Goal: Obtain resource: Download file/media

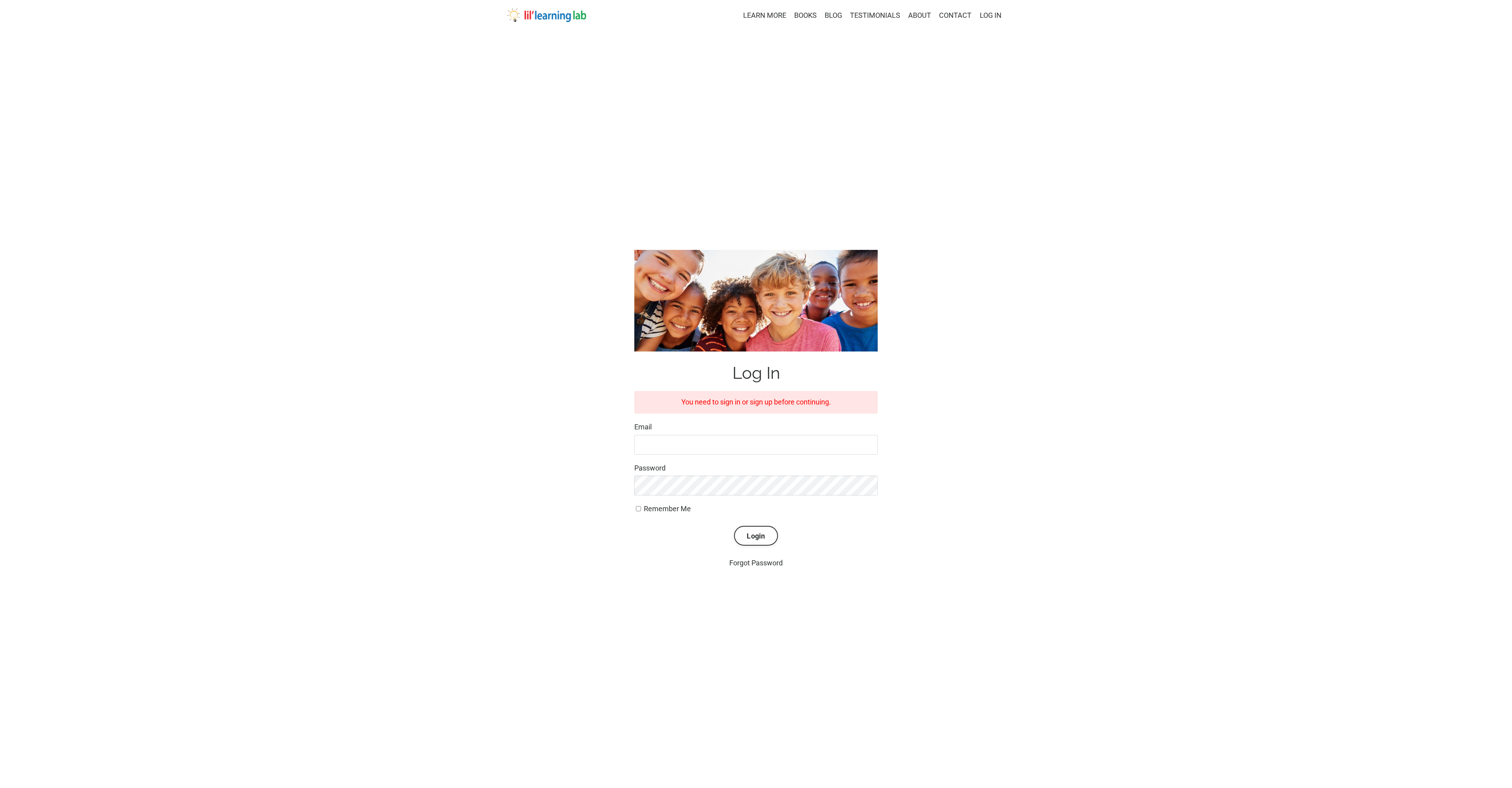
click at [739, 461] on form "You need to sign in or sign up before continuing. Email Password Remember Me Lo…" at bounding box center [755, 468] width 243 height 155
click at [740, 451] on input "Email" at bounding box center [755, 445] width 243 height 20
click at [740, 449] on input "Email" at bounding box center [755, 445] width 243 height 20
type input "[PERSON_NAME][EMAIL_ADDRESS][PERSON_NAME][DOMAIN_NAME]"
click at [698, 498] on form "You need to sign in or sign up before continuing. Email jane.goaslind@gmail.com…" at bounding box center [755, 468] width 243 height 155
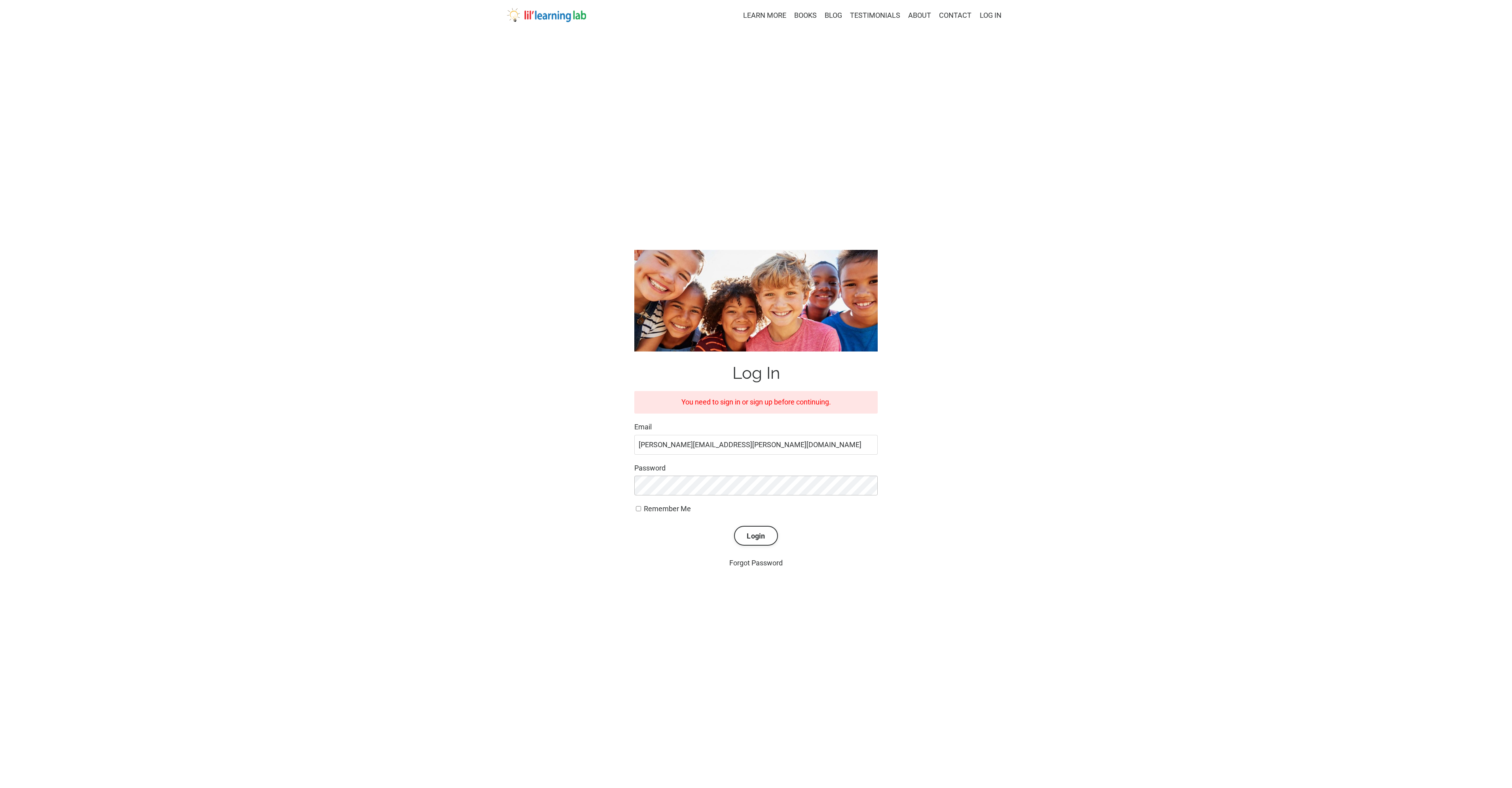
click at [734, 526] on button "Login" at bounding box center [756, 536] width 44 height 20
type input "[PERSON_NAME][EMAIL_ADDRESS][PERSON_NAME][DOMAIN_NAME]"
click at [734, 526] on button "Login" at bounding box center [756, 536] width 44 height 20
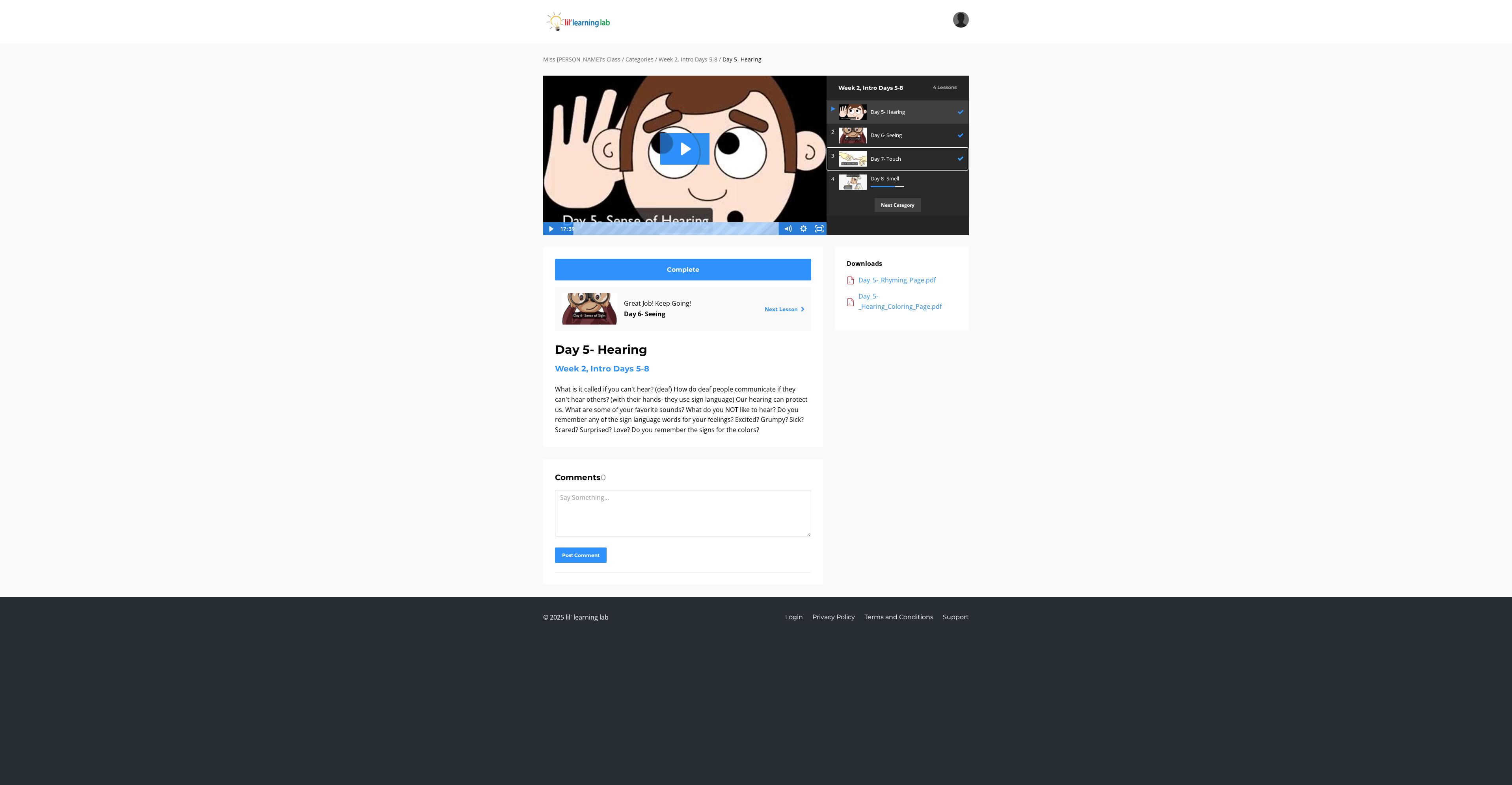
click at [856, 160] on img at bounding box center [853, 159] width 28 height 15
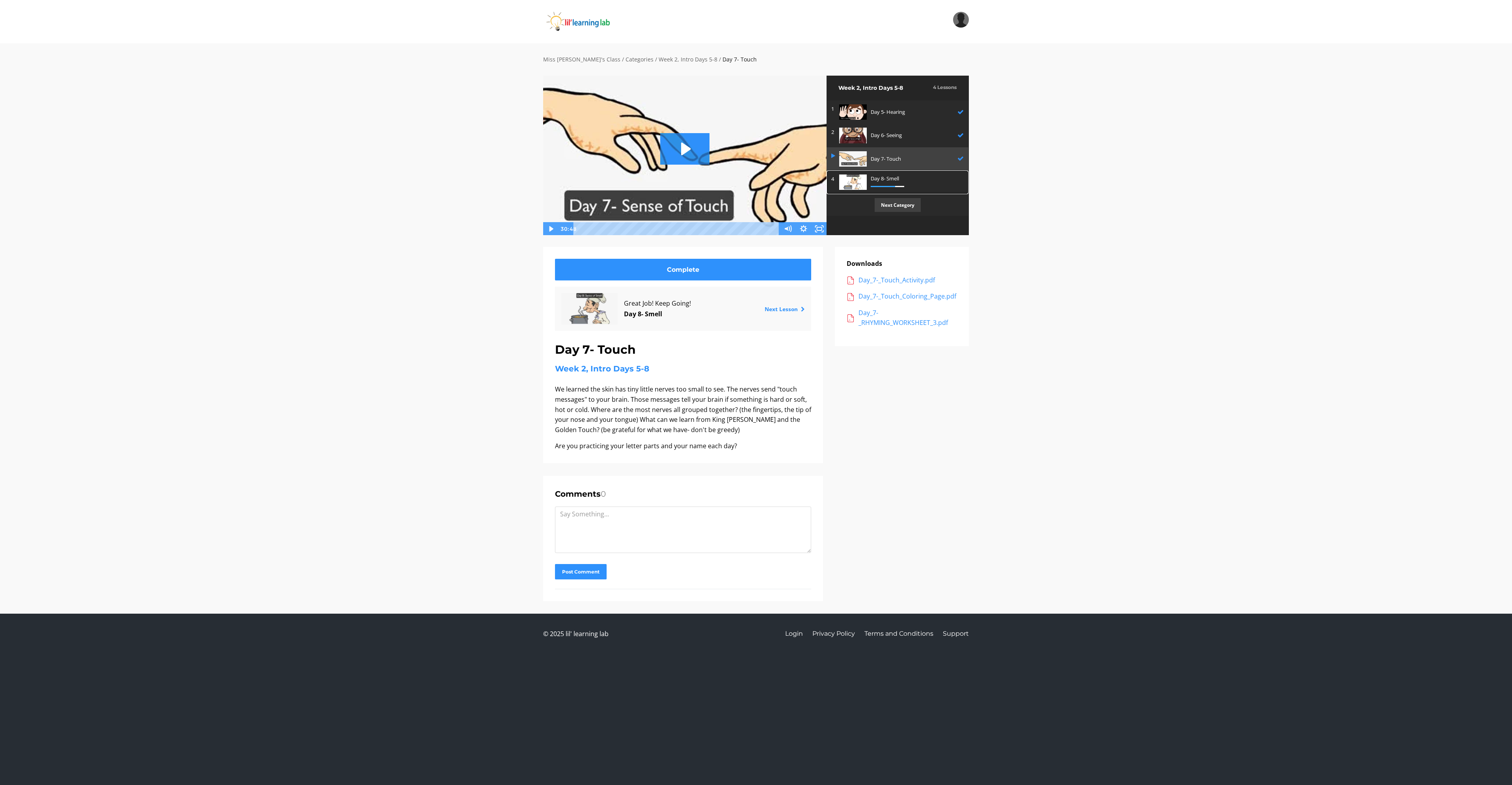
click at [857, 178] on img at bounding box center [853, 182] width 28 height 15
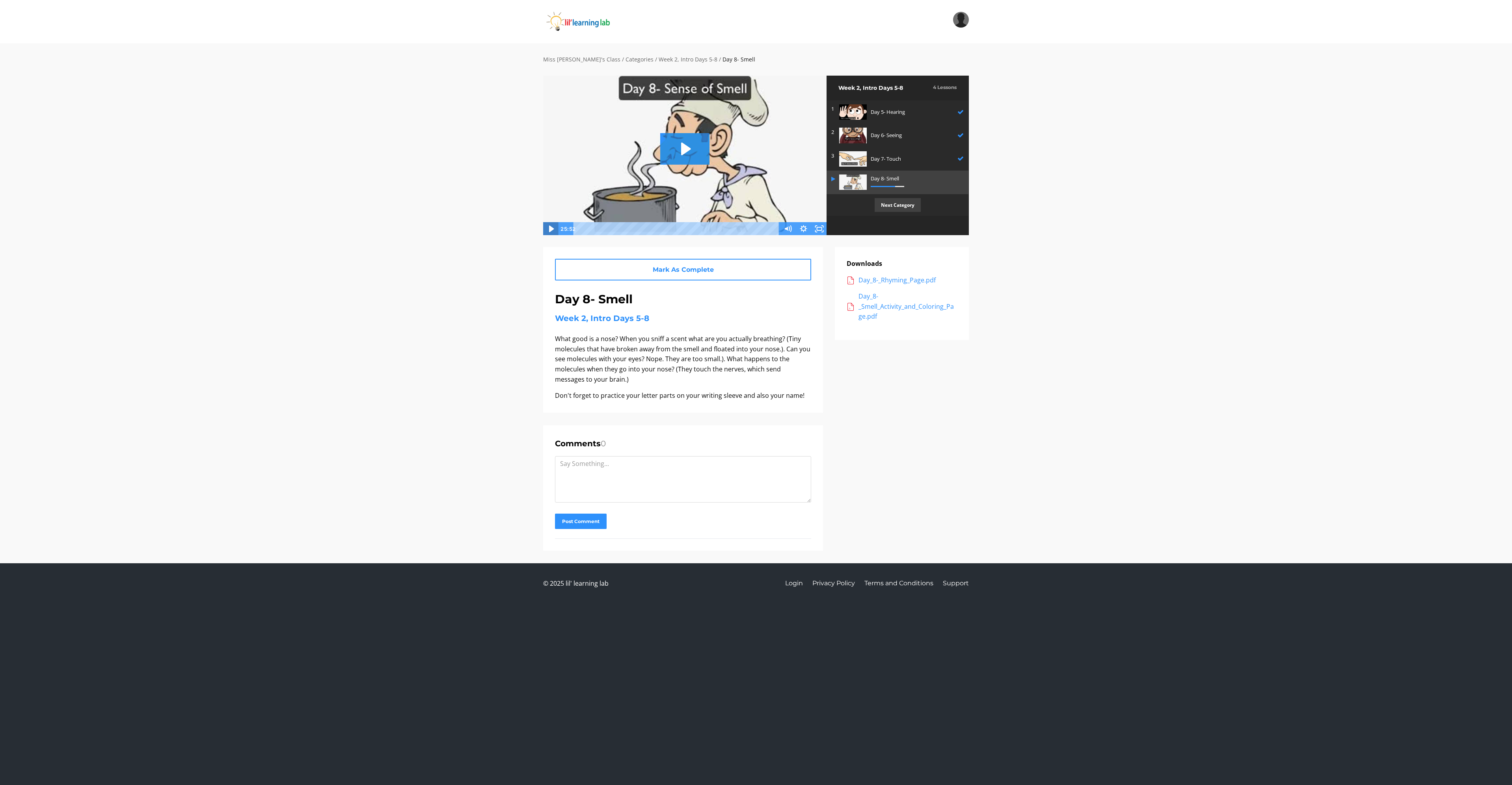
click at [551, 225] on icon "Play Video" at bounding box center [551, 229] width 19 height 16
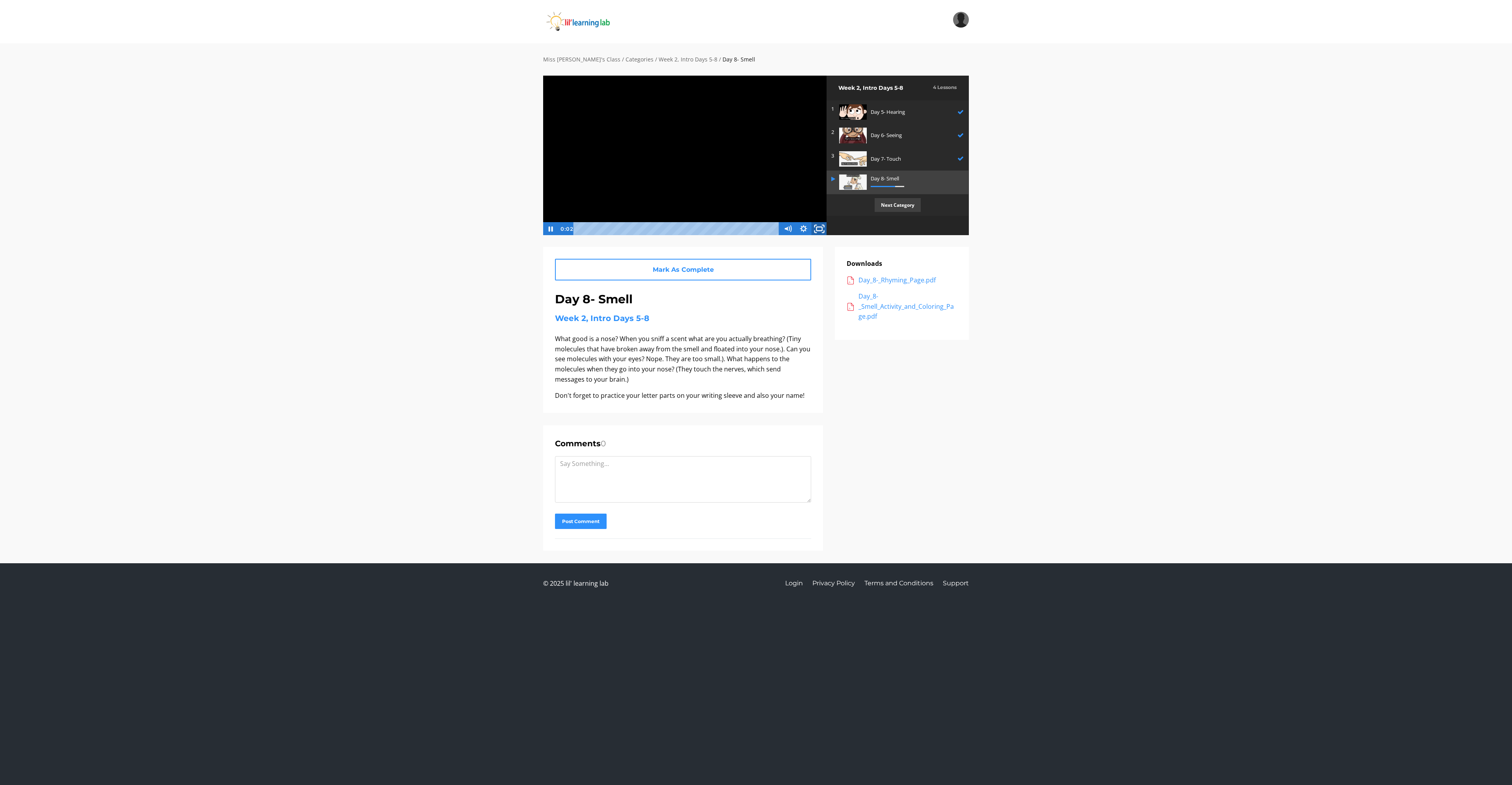
click at [818, 228] on icon "Fullscreen" at bounding box center [819, 229] width 19 height 16
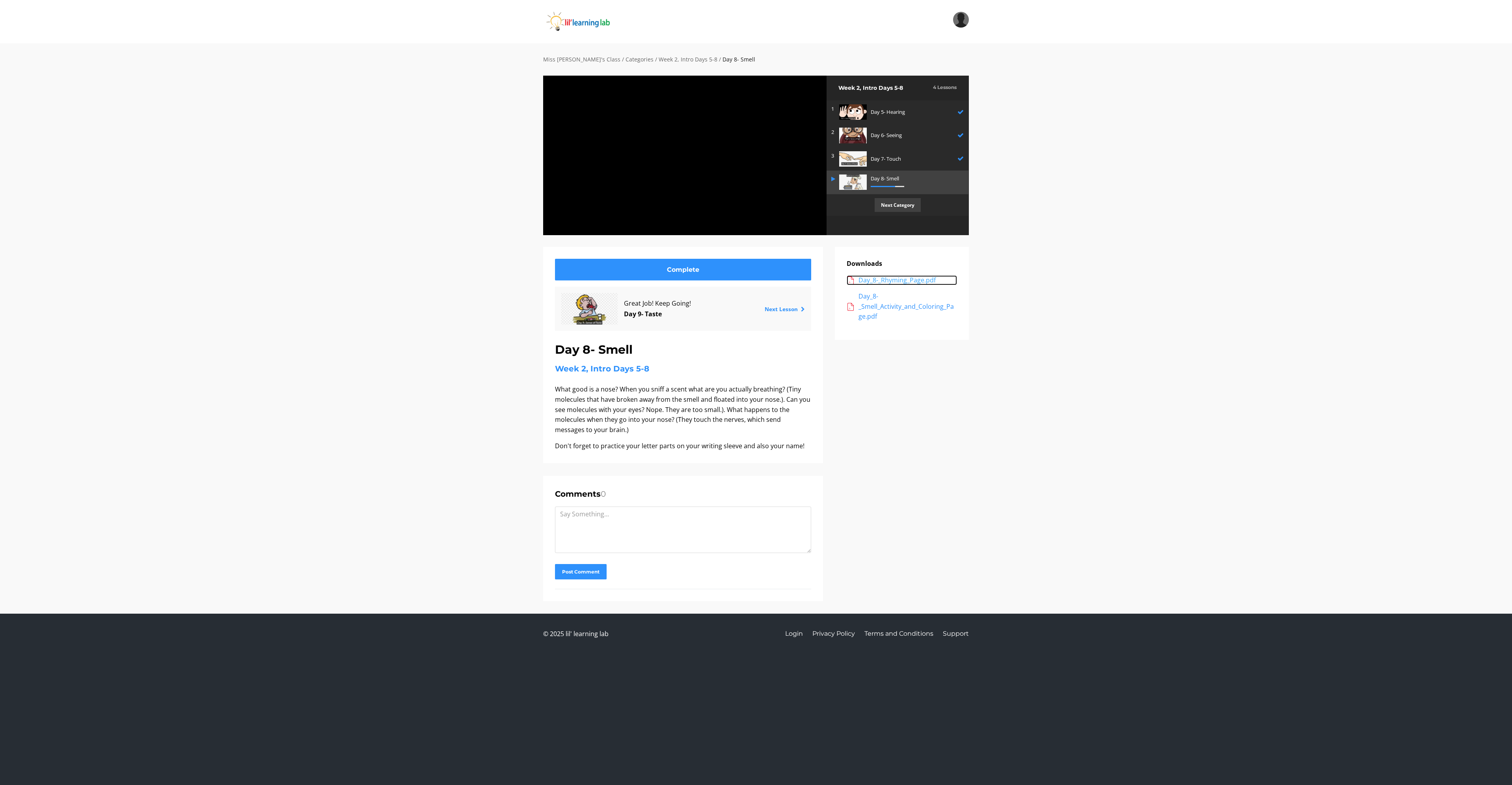
click at [891, 282] on div "Day_8-_Rhyming_Page.pdf" at bounding box center [908, 280] width 99 height 10
click at [893, 309] on div "Day_8-_Smell_Activity_and_Coloring_Page.pdf" at bounding box center [908, 307] width 99 height 31
click at [900, 307] on div "Day_8-_Smell_Activity_and_Coloring_Page.pdf" at bounding box center [908, 307] width 99 height 31
